Goal: Browse casually: Explore the website without a specific task or goal

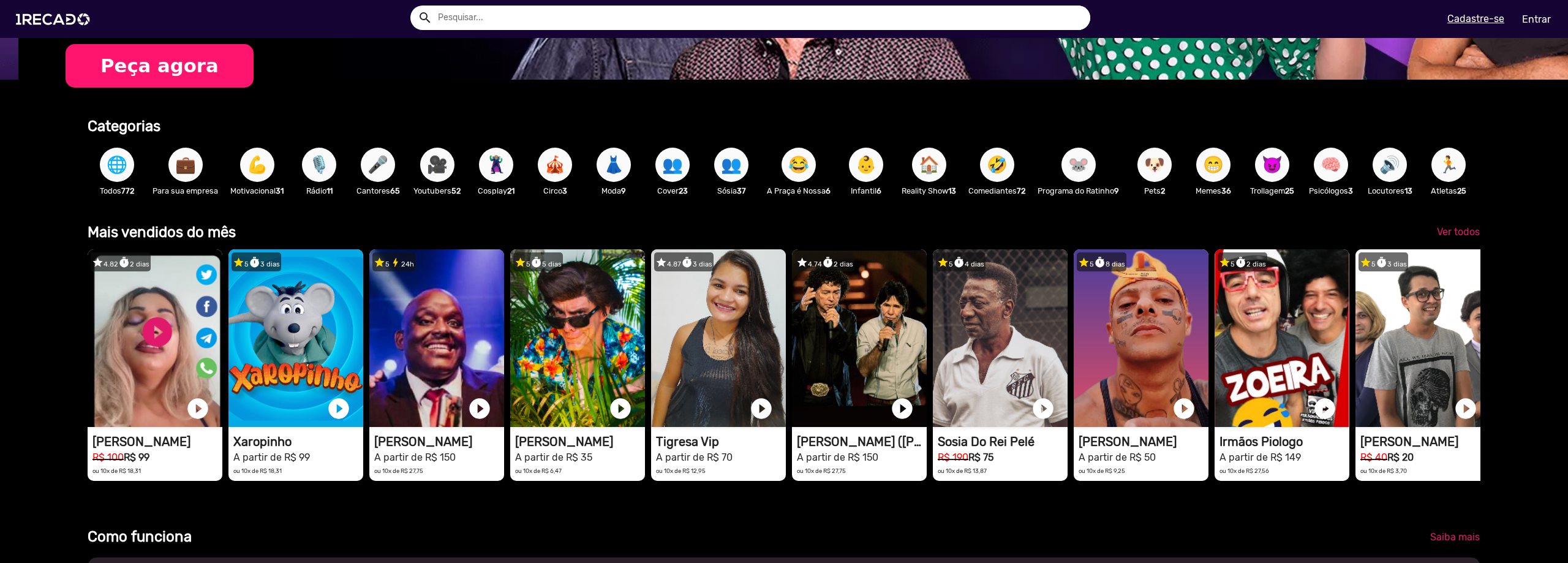
scroll to position [245, 0]
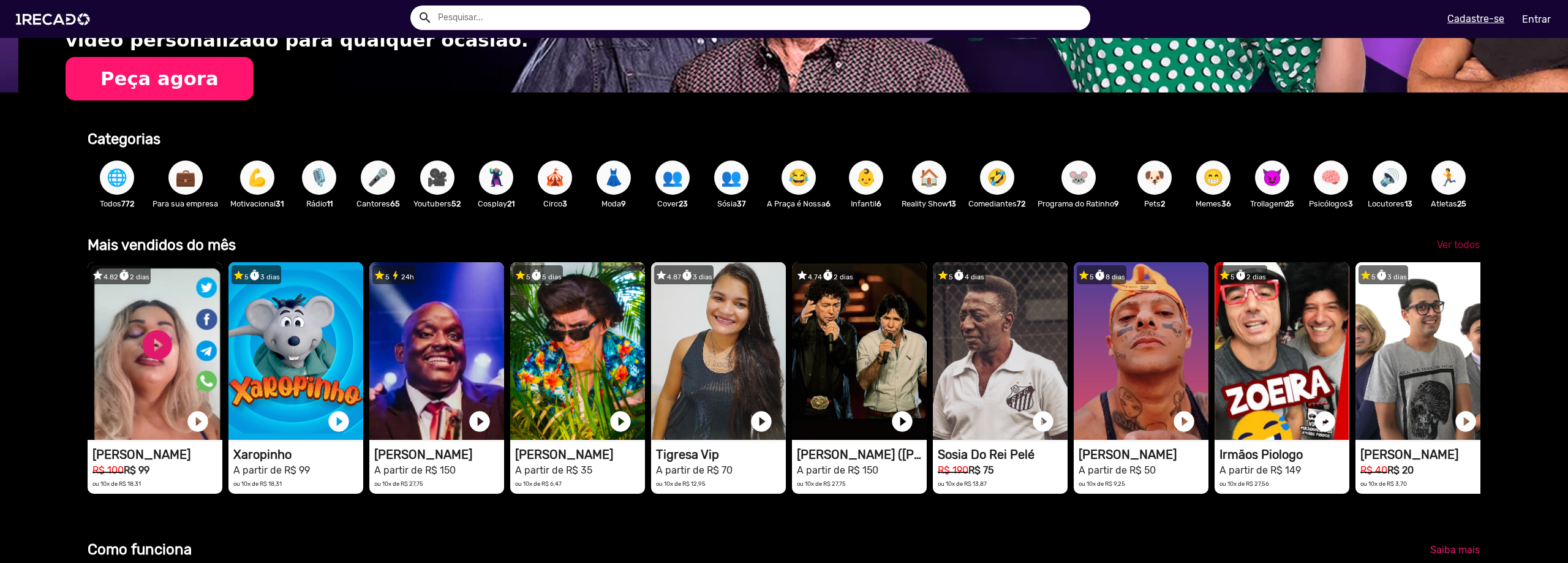
click at [1438, 251] on span "Ver todos" at bounding box center [1458, 244] width 43 height 11
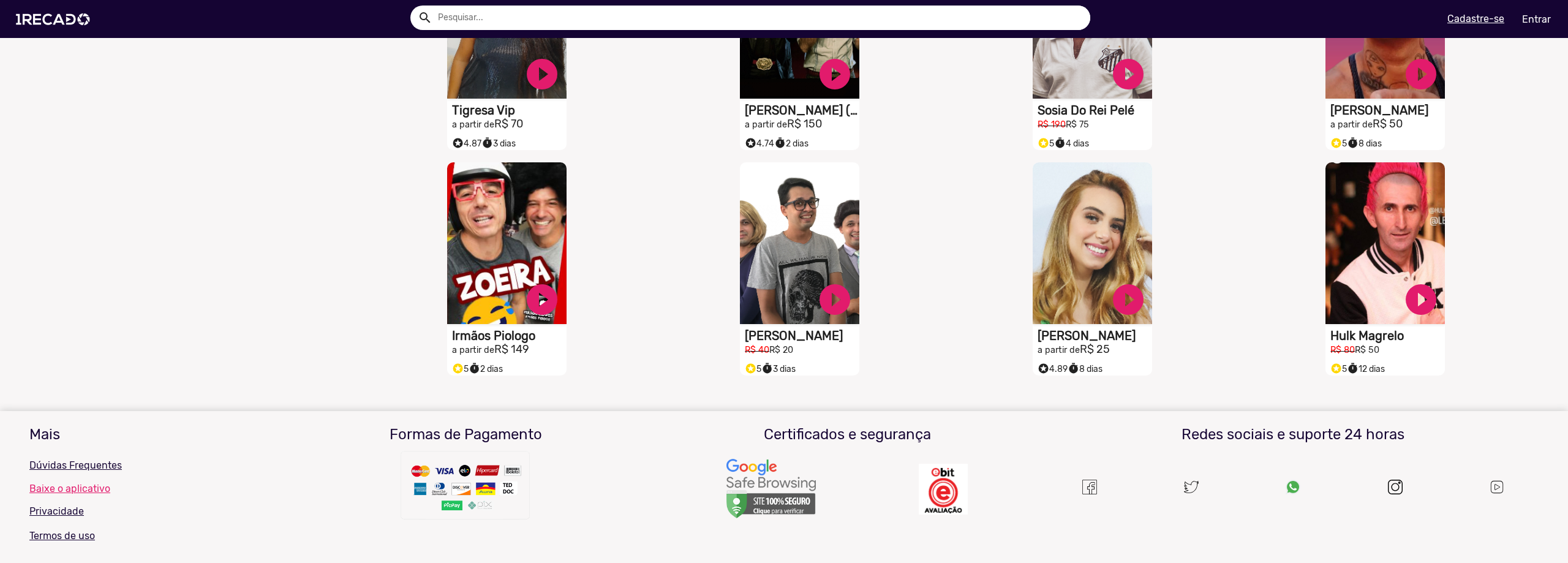
scroll to position [424, 0]
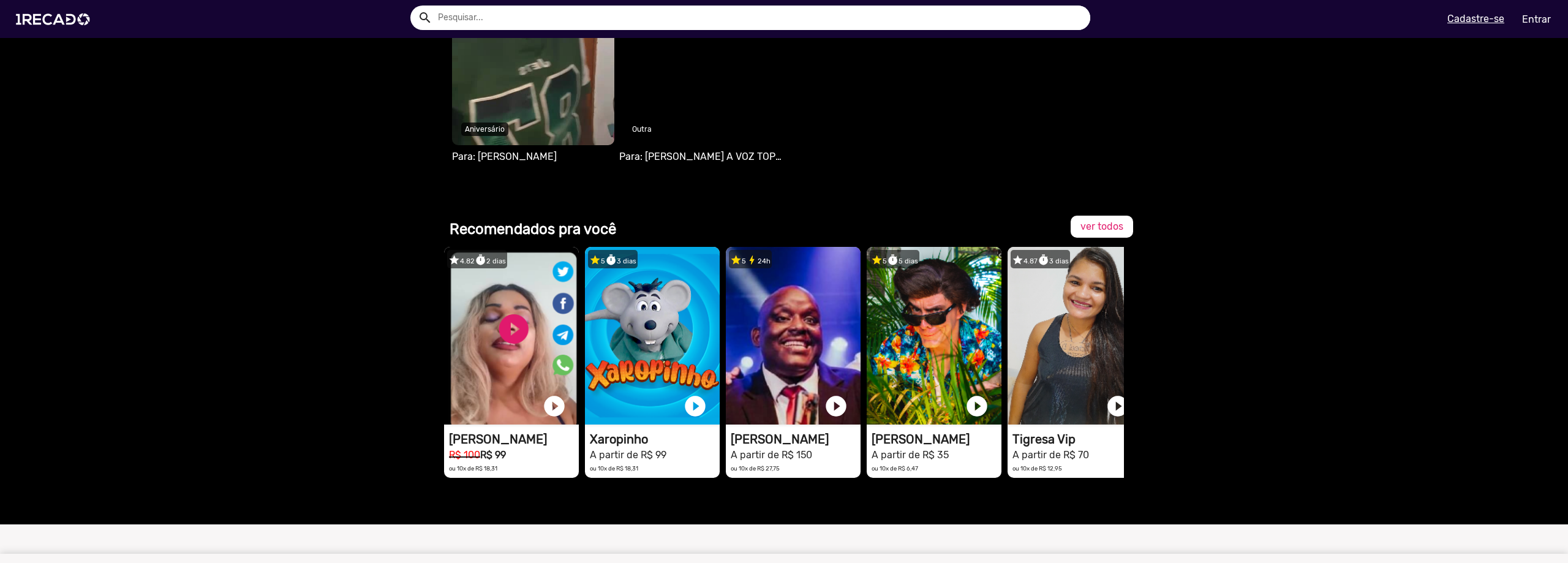
scroll to position [844, 0]
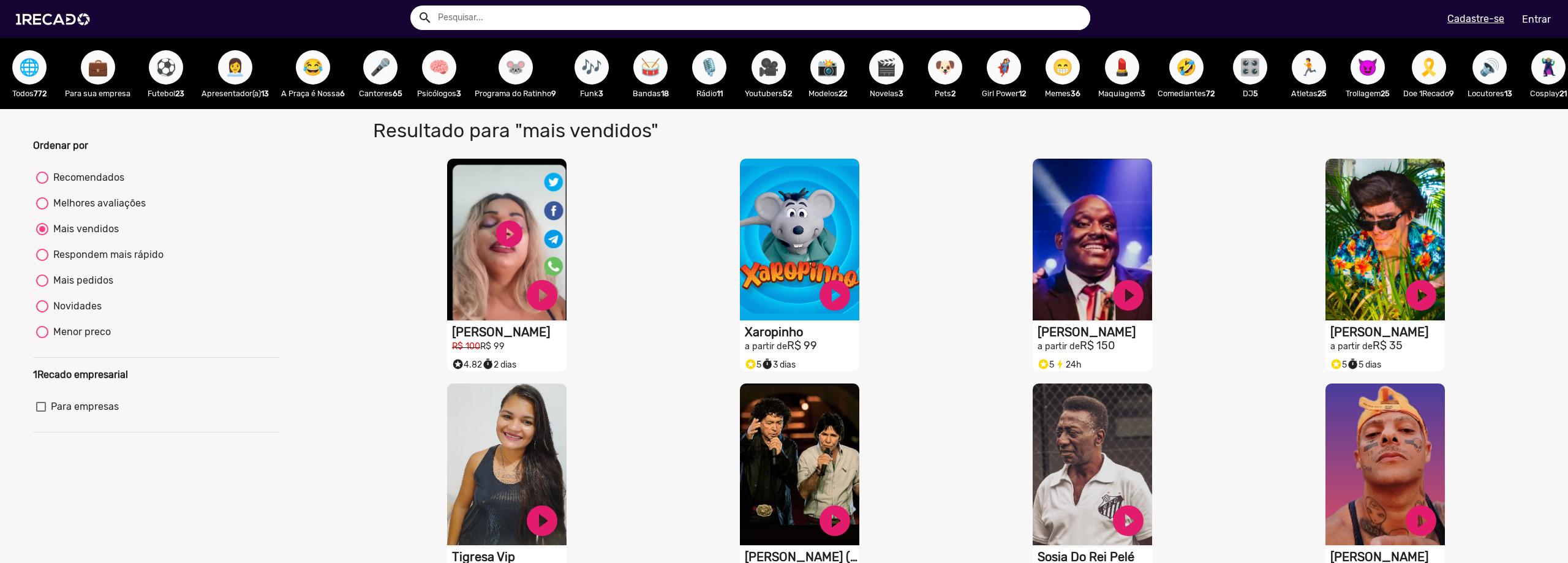
click at [1062, 68] on span "😁" at bounding box center [1063, 67] width 21 height 35
radio input "true"
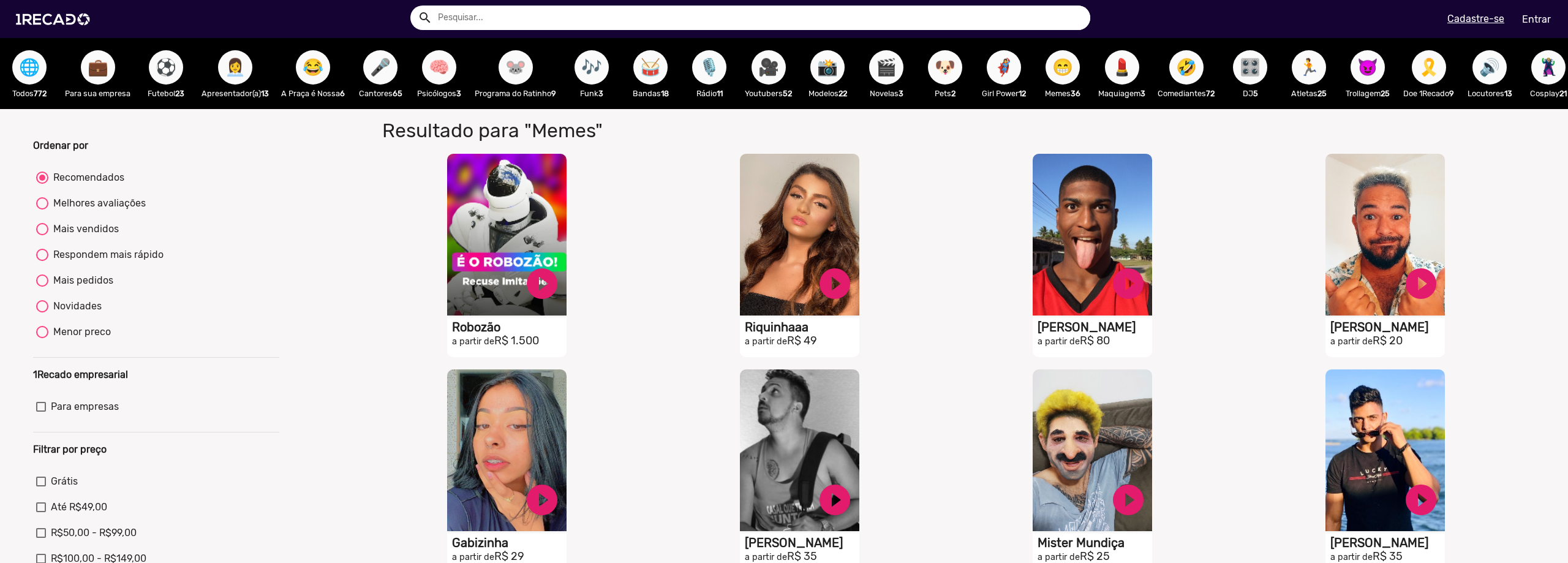
click at [762, 60] on span "🎥" at bounding box center [768, 67] width 21 height 35
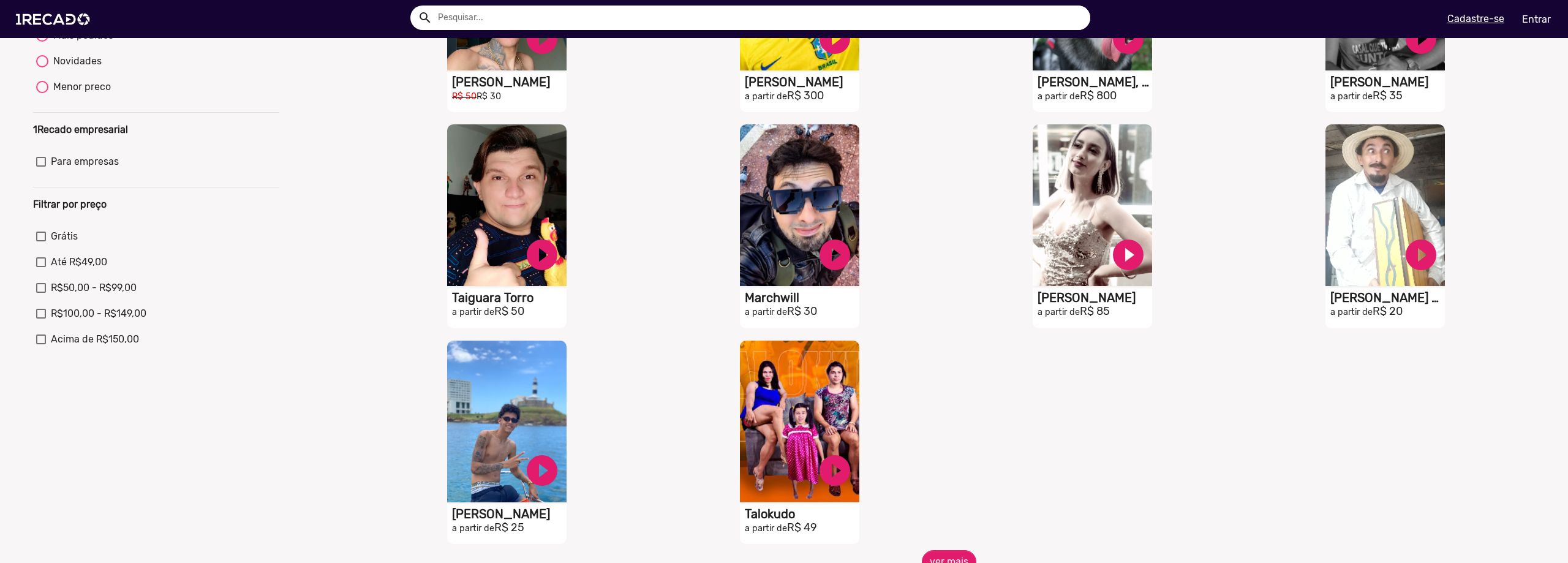
scroll to position [368, 0]
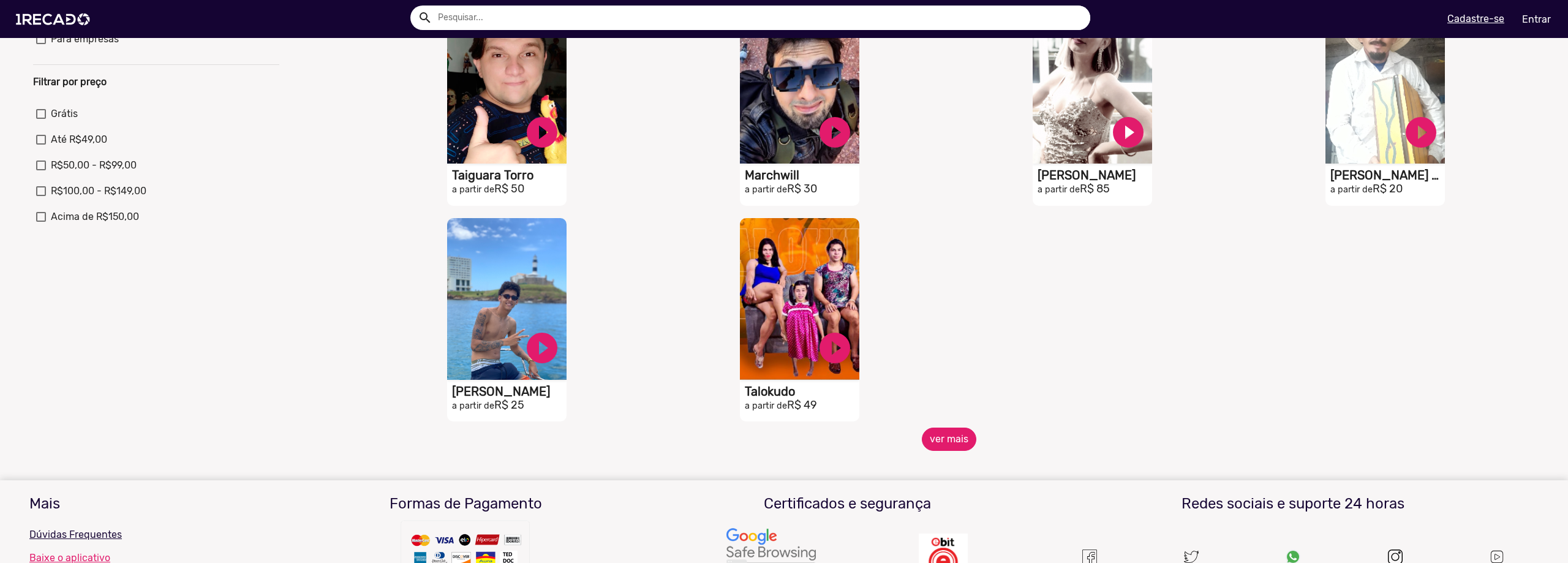
click at [950, 447] on button "ver mais" at bounding box center [949, 439] width 55 height 23
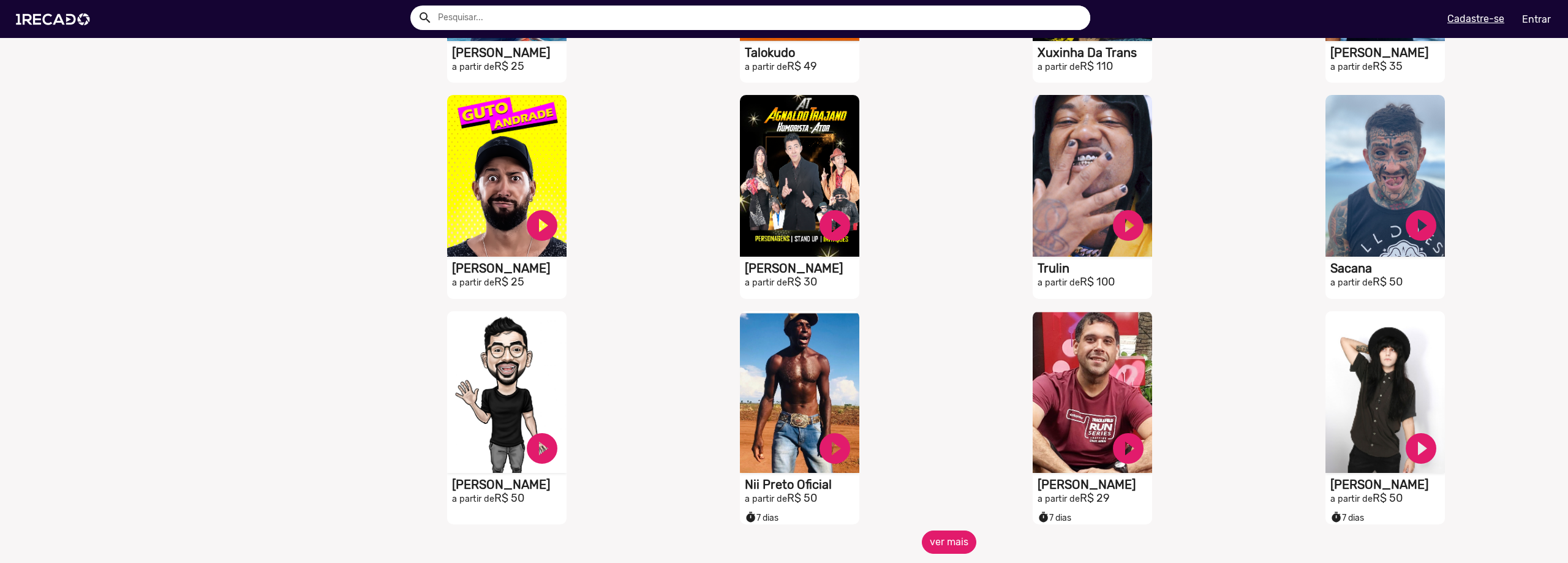
scroll to position [736, 0]
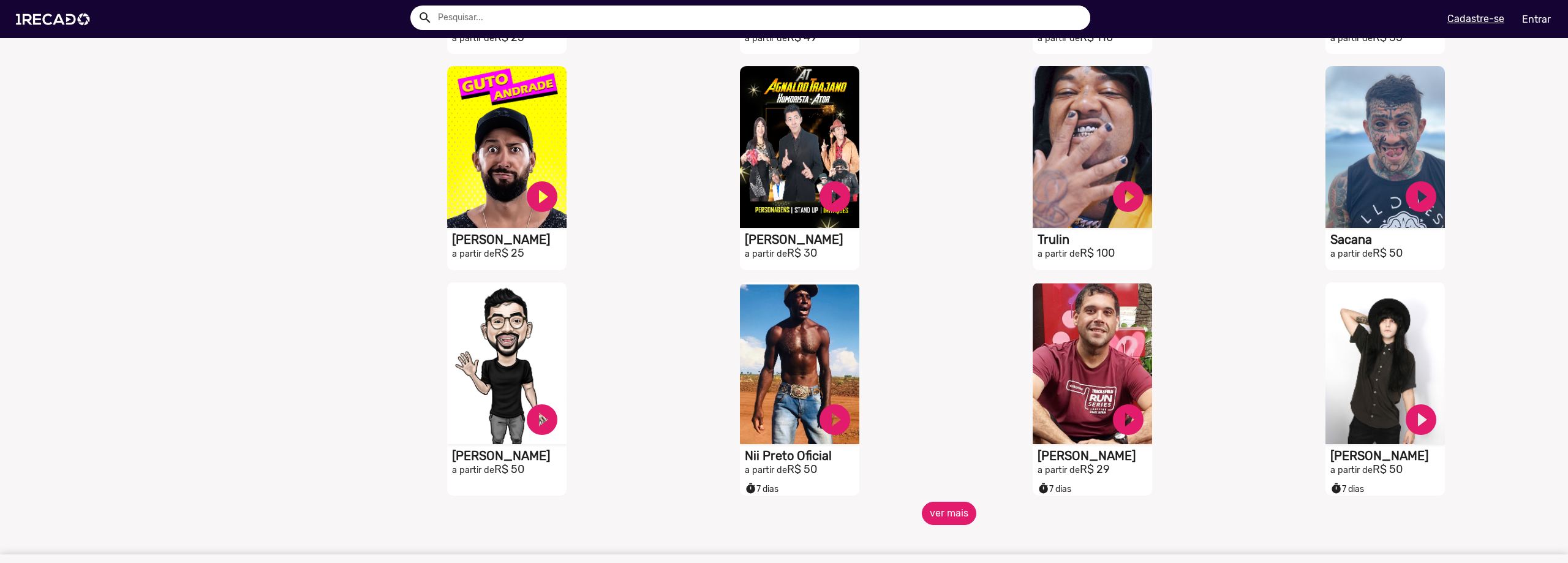
click at [940, 521] on button "ver mais" at bounding box center [949, 513] width 55 height 23
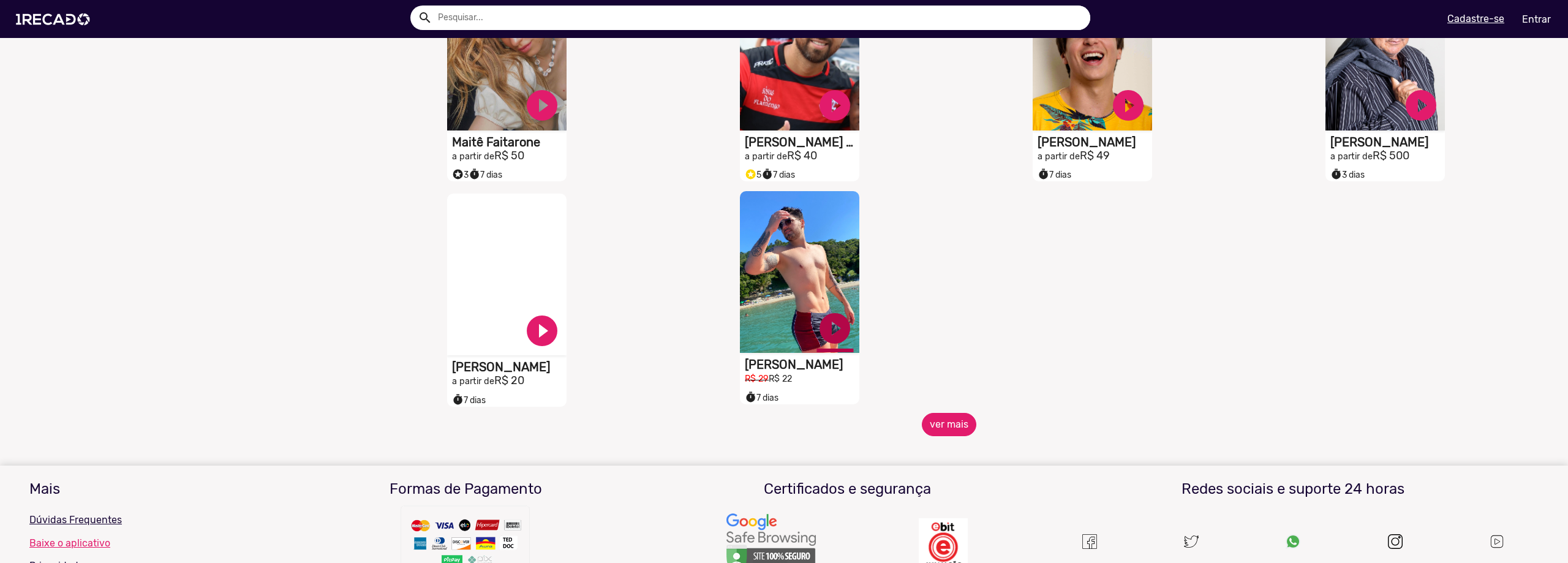
scroll to position [1532, 0]
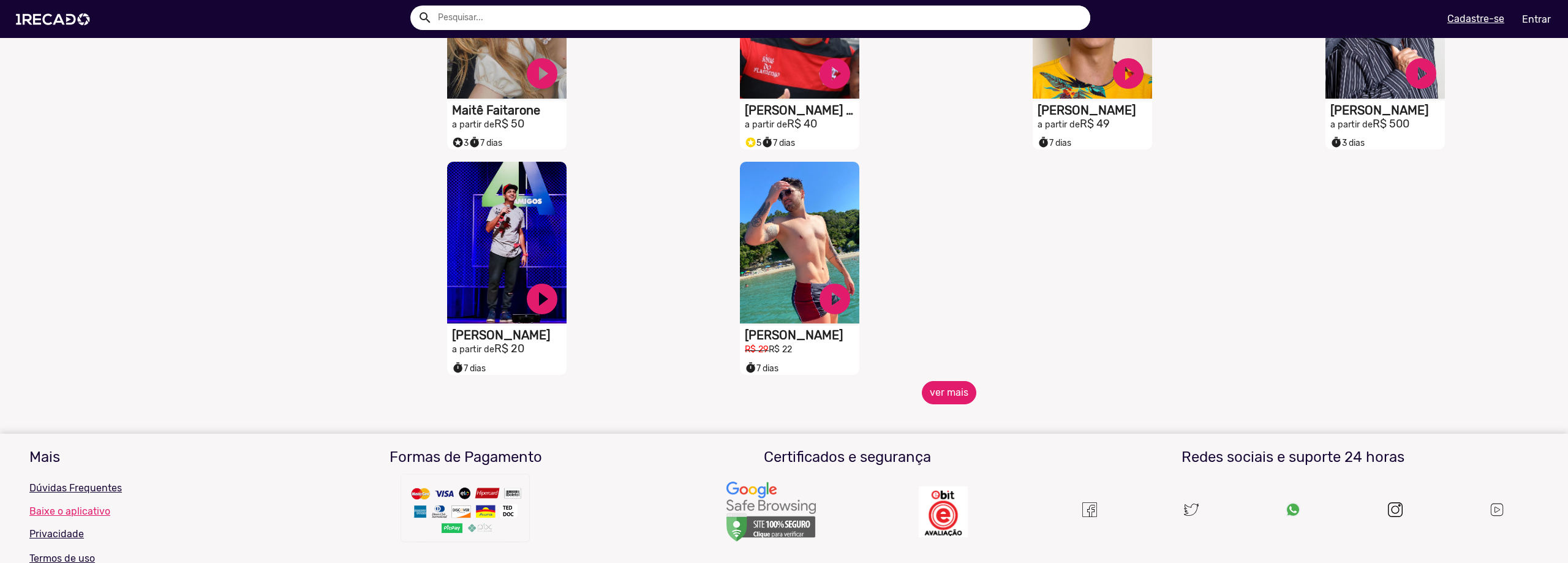
click at [944, 399] on button "ver mais" at bounding box center [949, 393] width 55 height 23
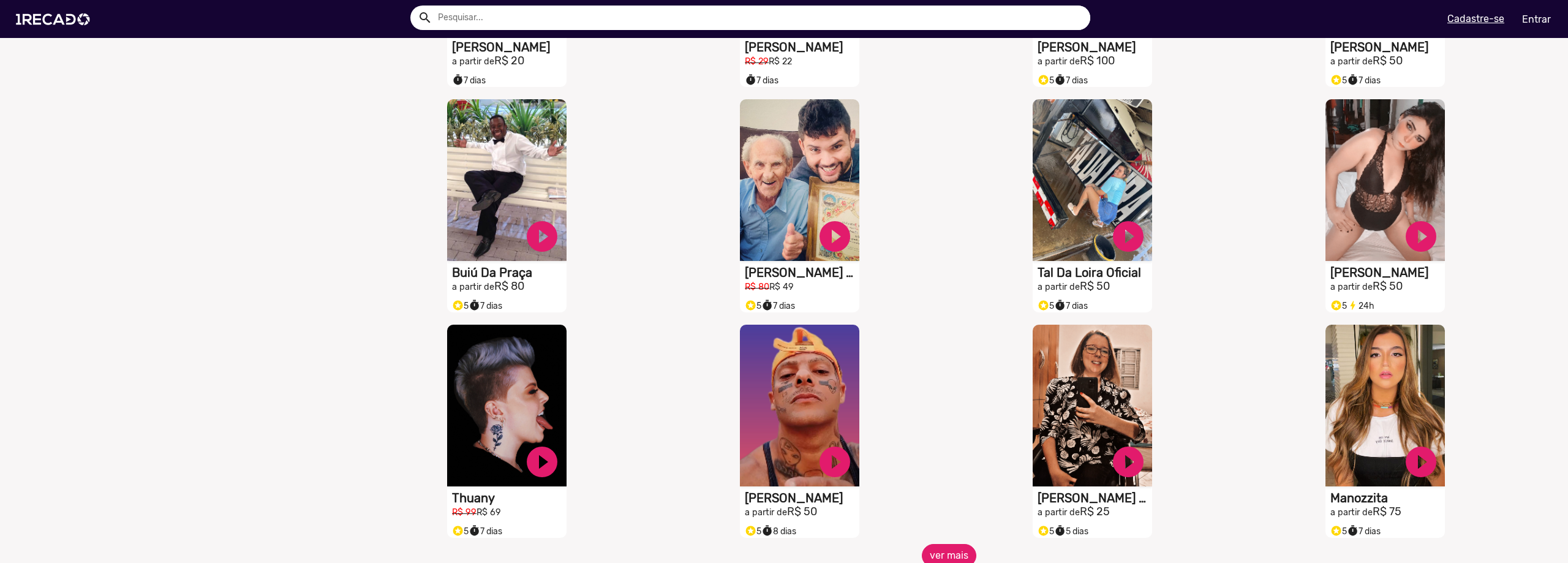
scroll to position [1961, 0]
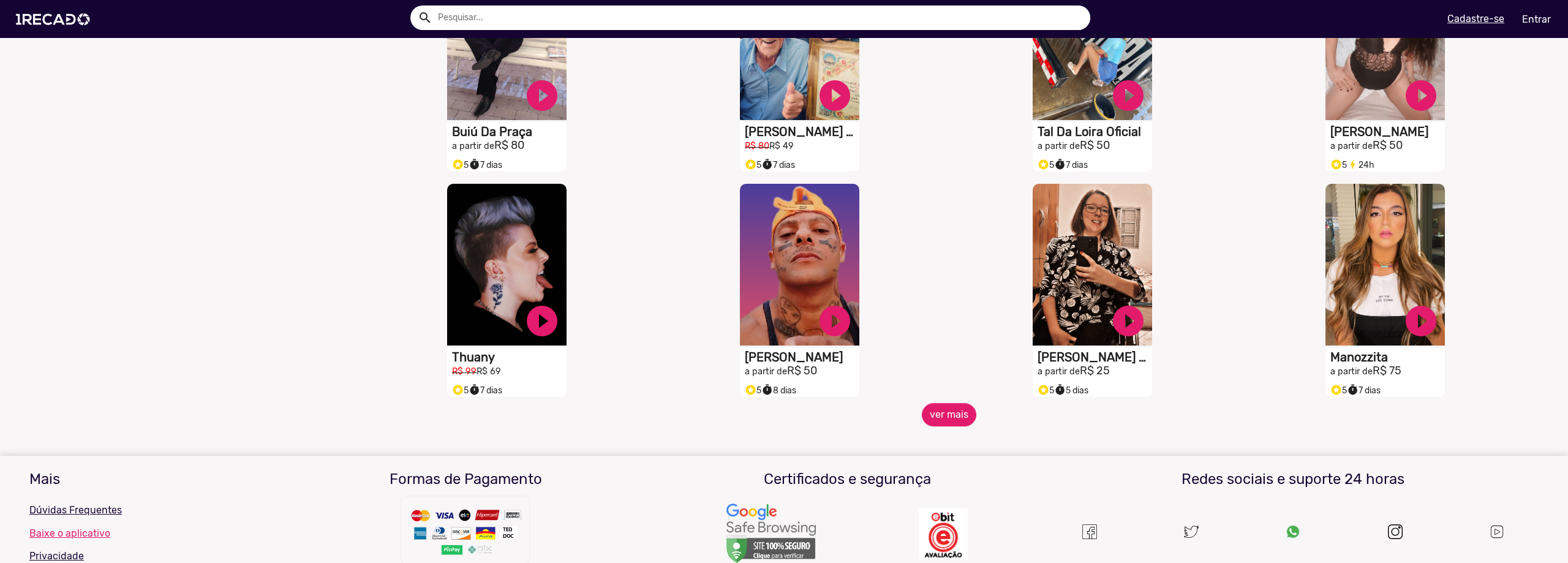
click at [977, 415] on span "ver mais" at bounding box center [949, 415] width 1171 height 23
click at [952, 417] on button "ver mais" at bounding box center [949, 415] width 55 height 23
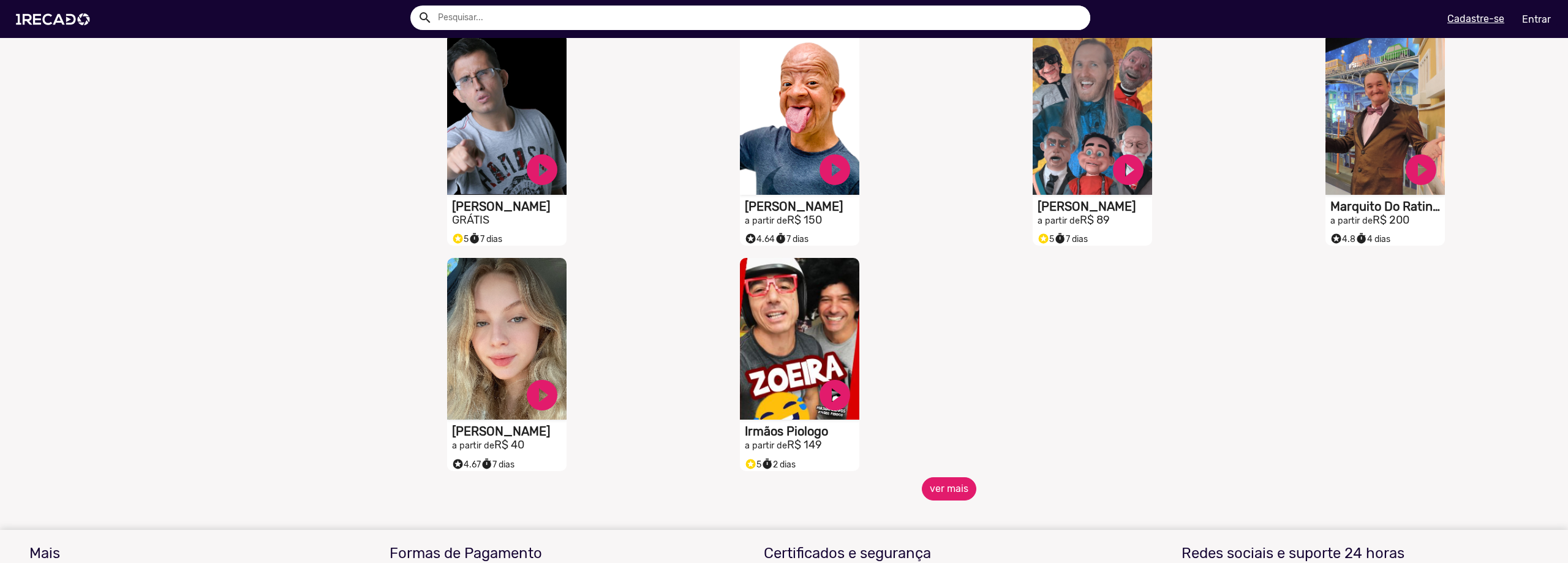
scroll to position [2574, 0]
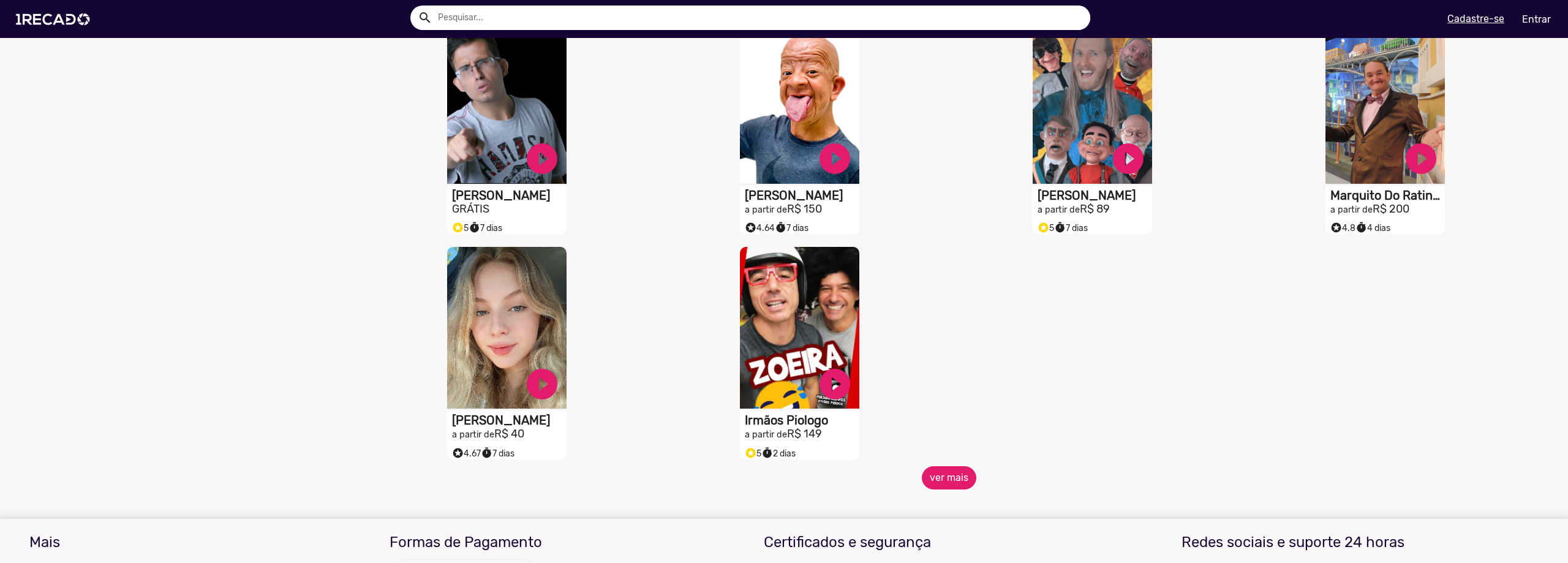
click at [931, 481] on button "ver mais" at bounding box center [949, 478] width 55 height 23
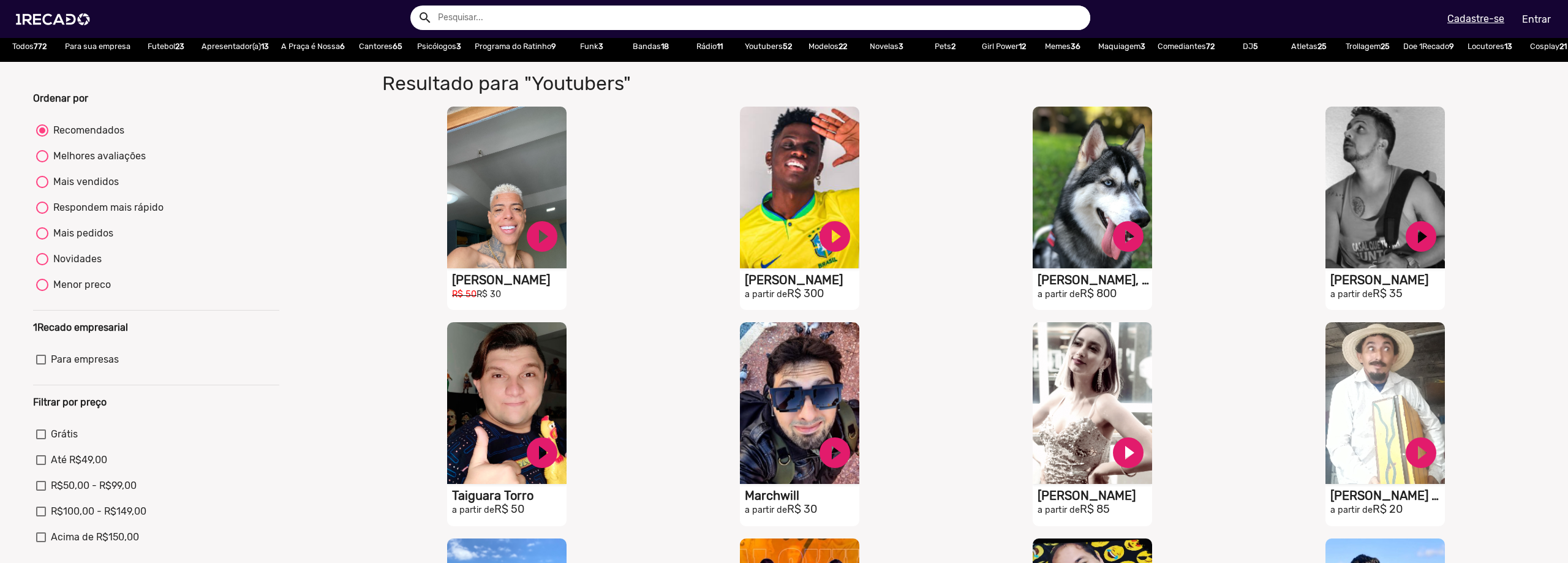
scroll to position [0, 0]
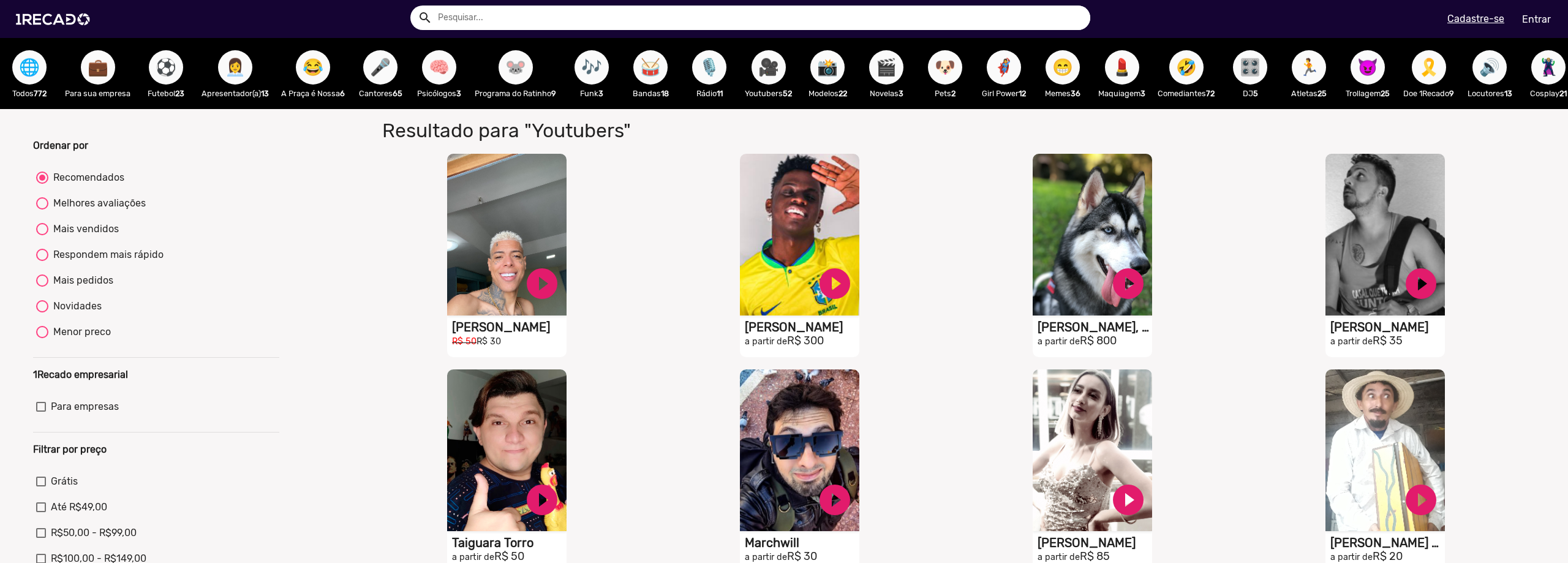
click at [602, 59] on span "🎶" at bounding box center [592, 67] width 21 height 35
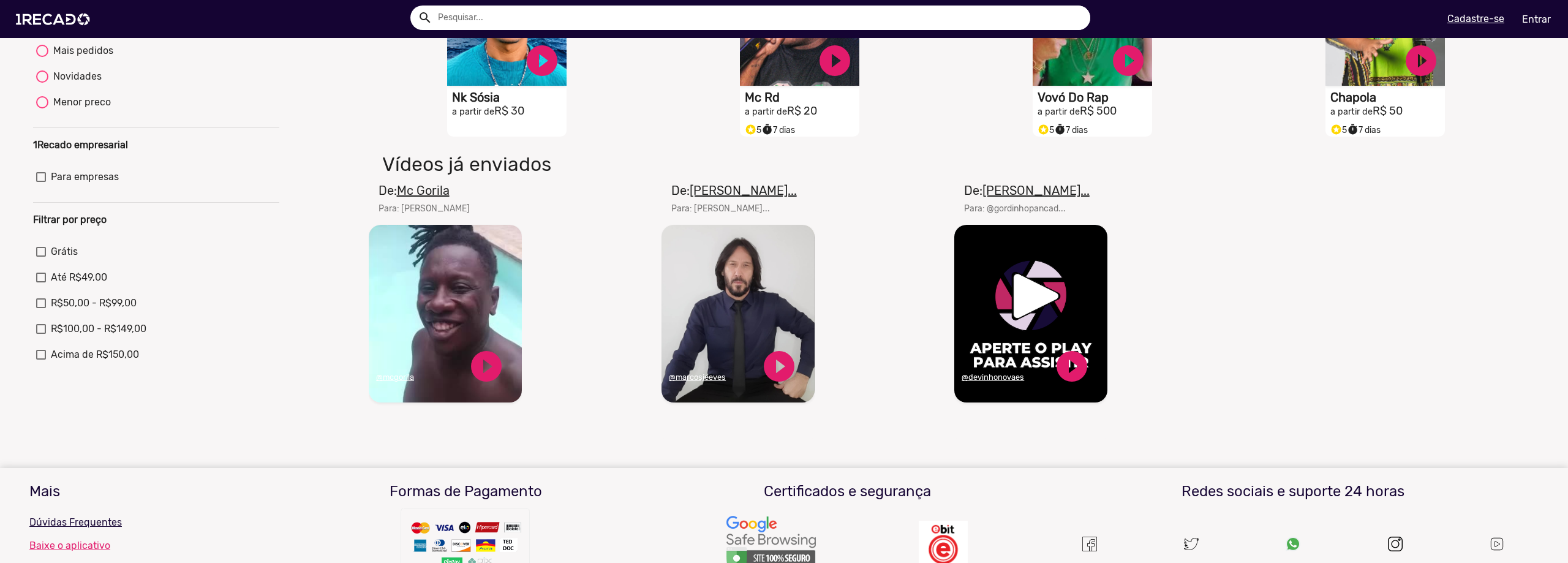
scroll to position [245, 0]
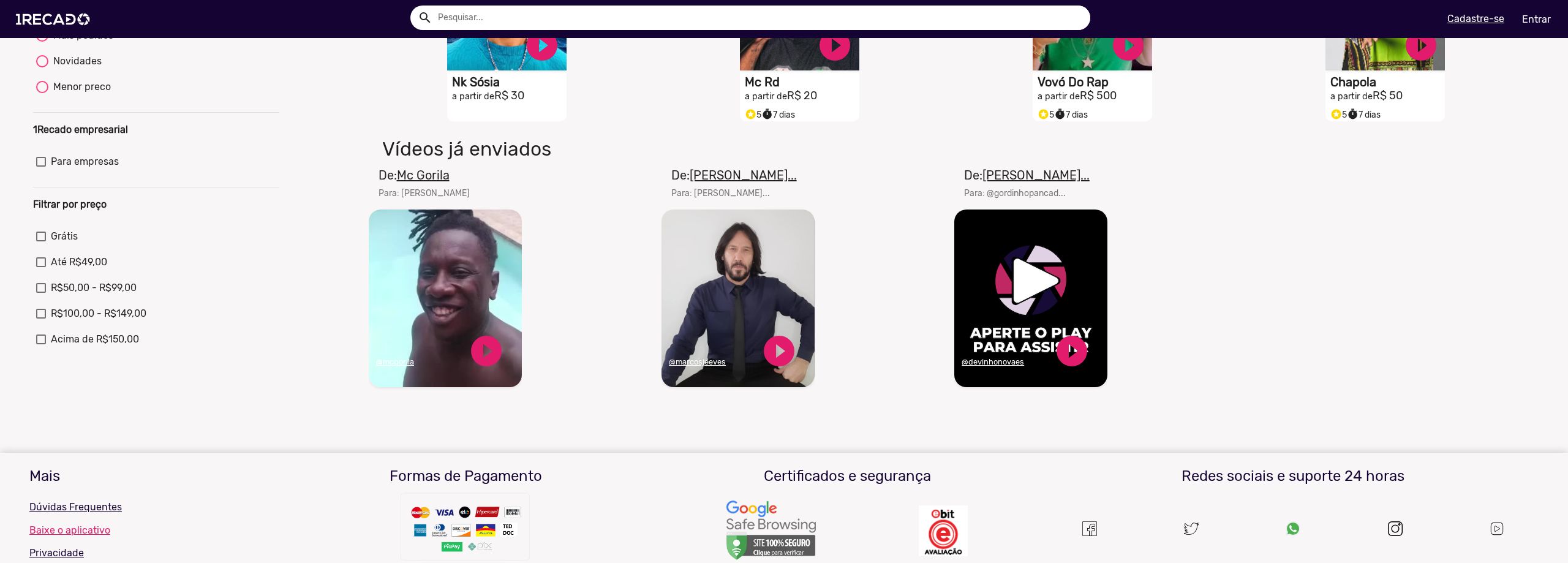
click at [699, 182] on u "[PERSON_NAME]..." at bounding box center [742, 175] width 107 height 15
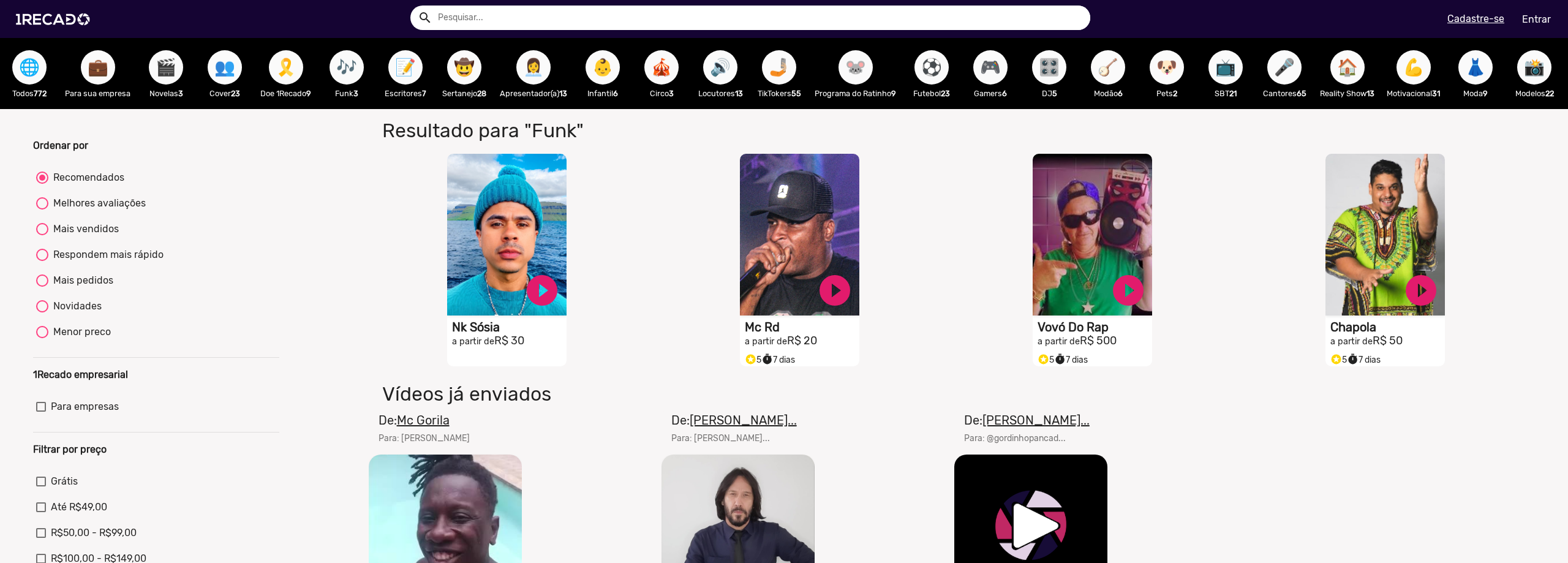
click at [216, 73] on span "👥" at bounding box center [225, 67] width 21 height 35
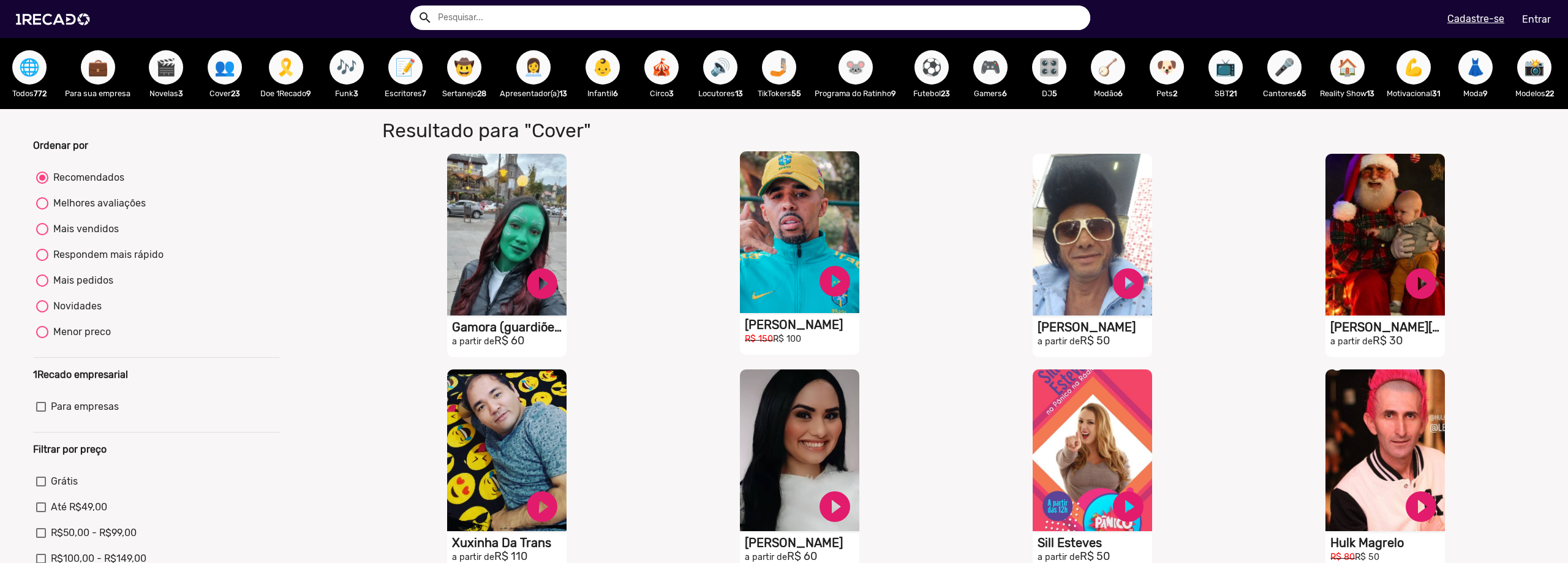
click at [567, 223] on video "S1RECADO vídeos dedicados para fãs e empresas" at bounding box center [507, 235] width 119 height 162
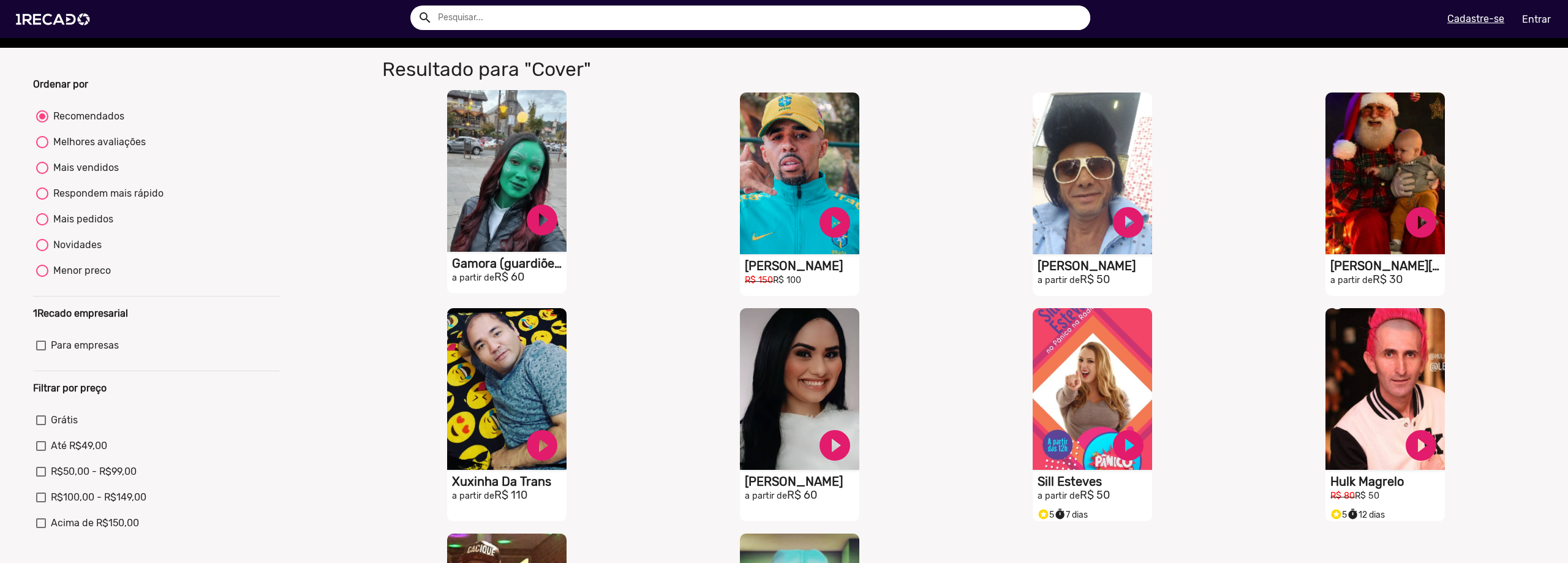
scroll to position [307, 0]
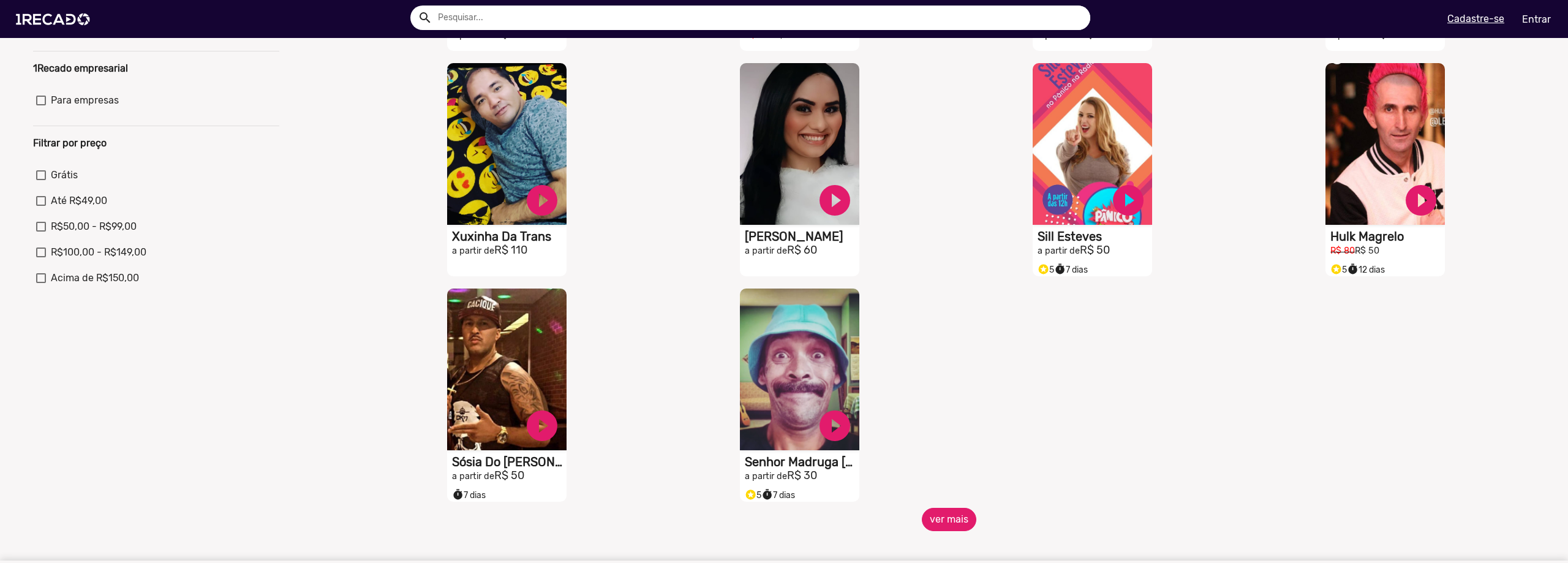
click at [947, 532] on button "ver mais" at bounding box center [949, 519] width 55 height 23
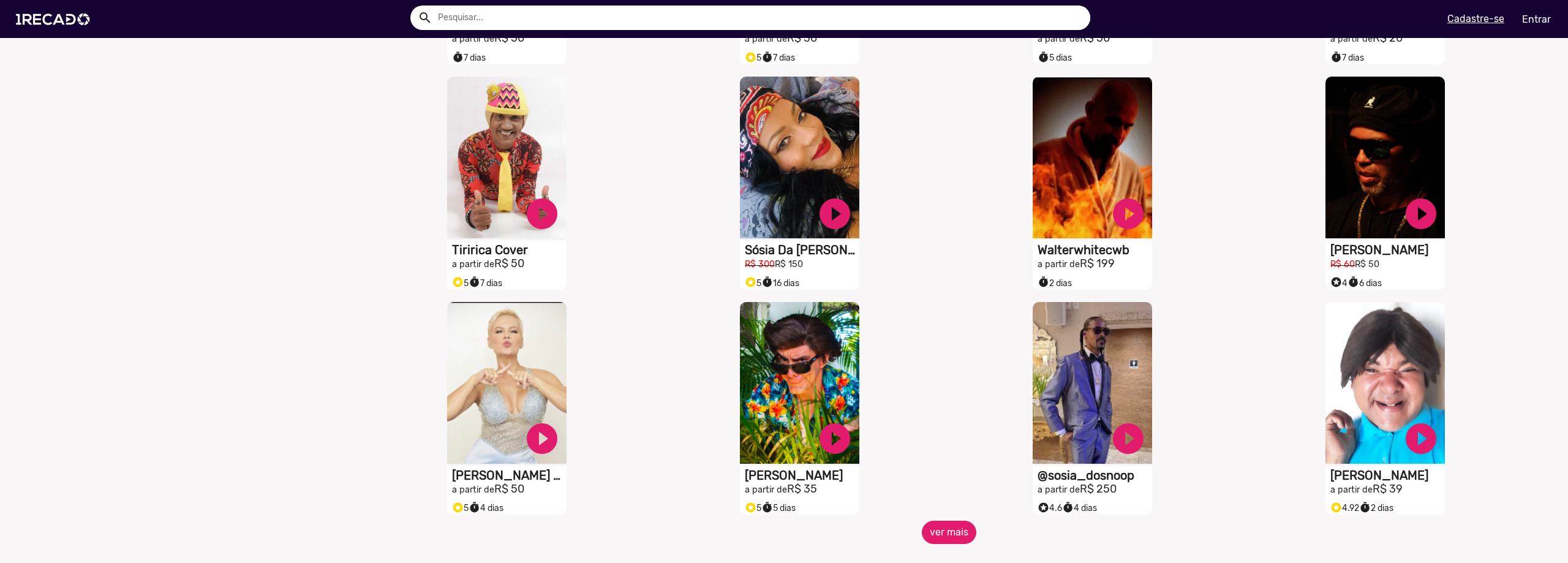
scroll to position [797, 0]
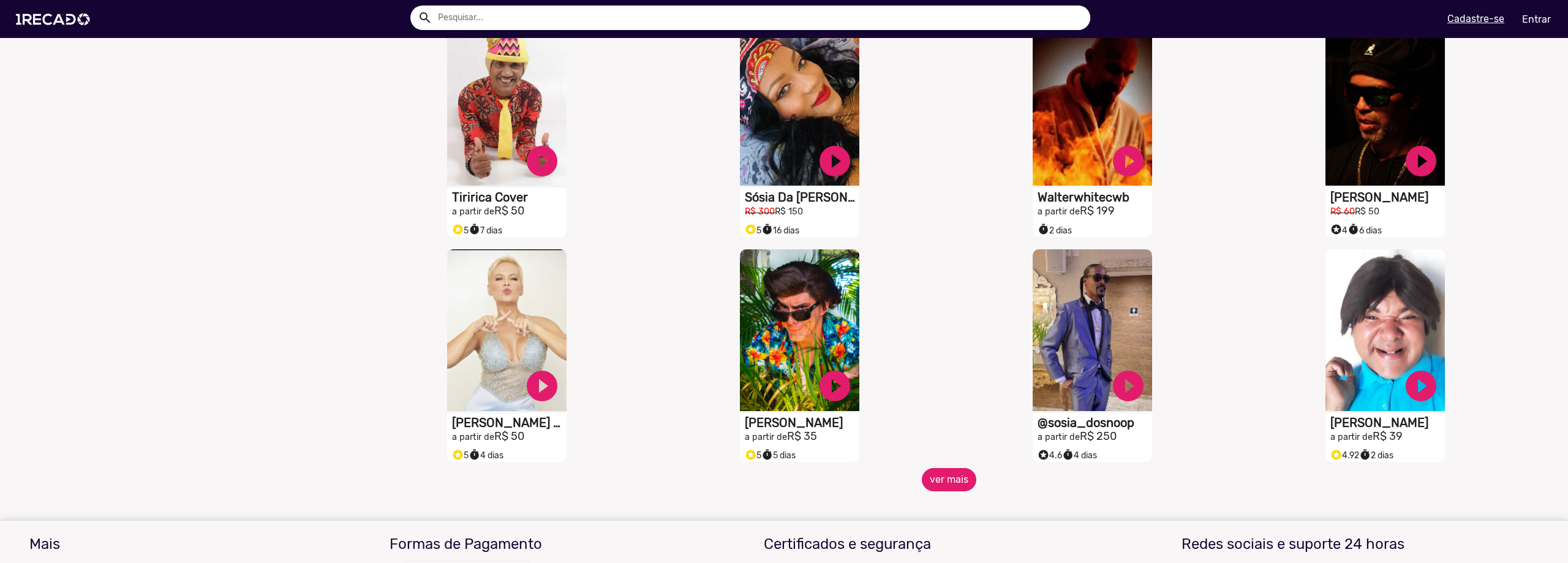
click at [940, 491] on button "ver mais" at bounding box center [949, 479] width 55 height 23
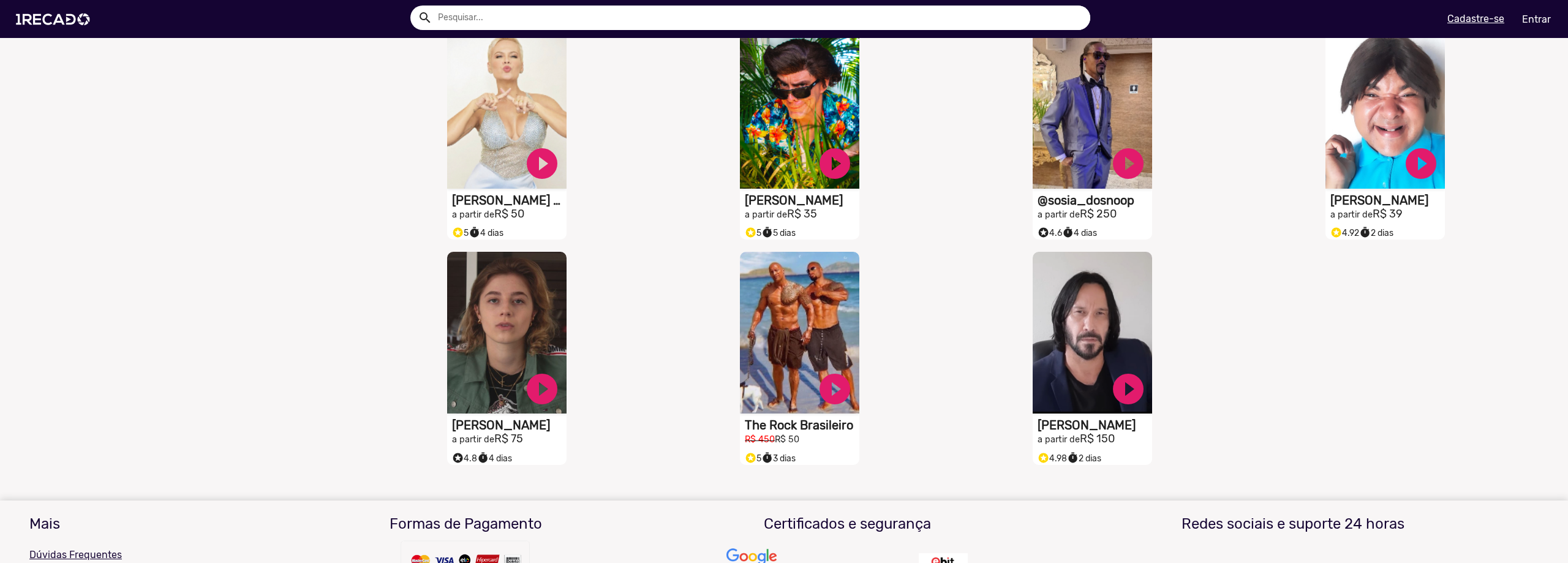
scroll to position [1103, 0]
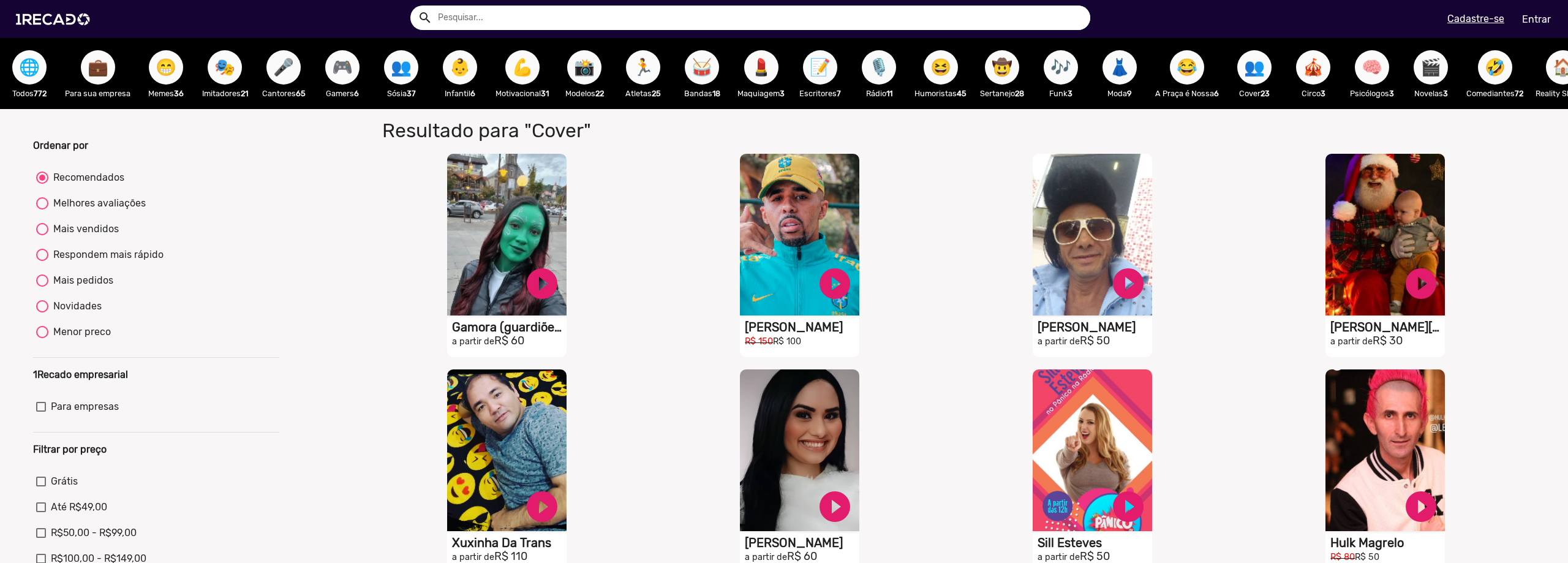
click at [347, 69] on span "🎮" at bounding box center [343, 67] width 21 height 35
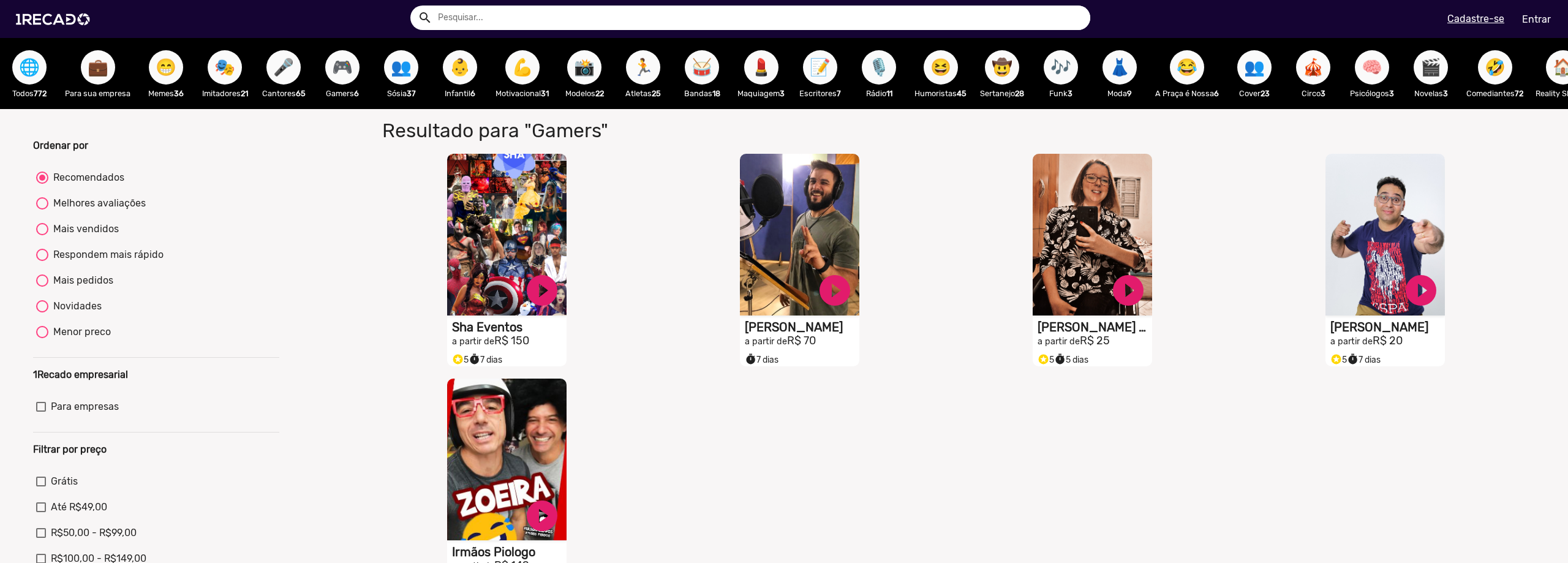
click at [400, 73] on span "👥" at bounding box center [401, 67] width 21 height 35
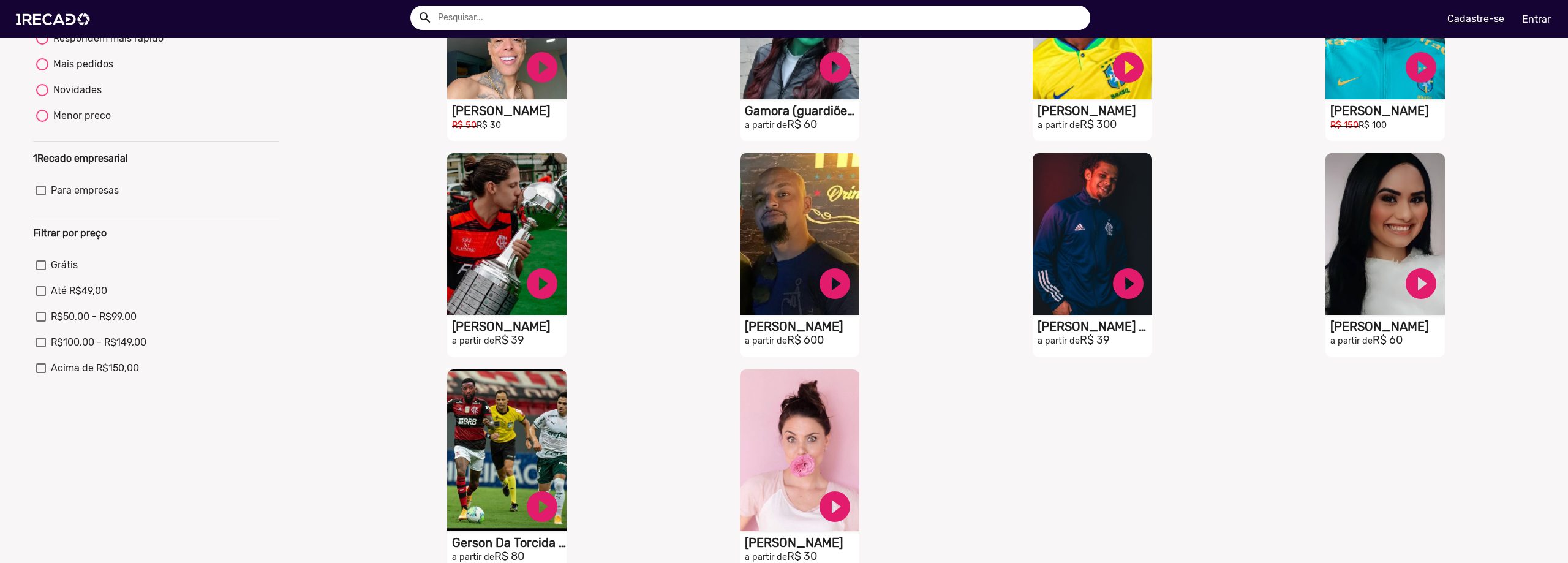
scroll to position [368, 0]
